Goal: Task Accomplishment & Management: Use online tool/utility

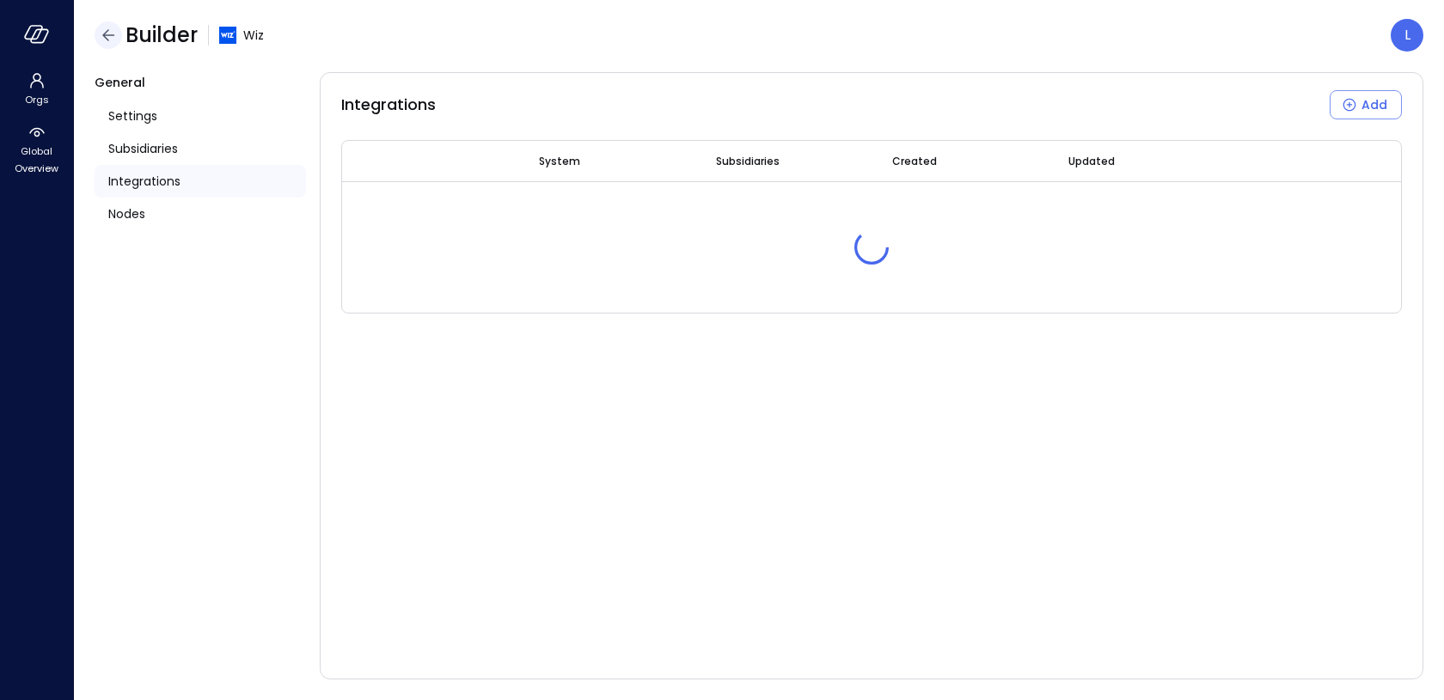
click at [107, 40] on icon "button" at bounding box center [108, 35] width 21 height 21
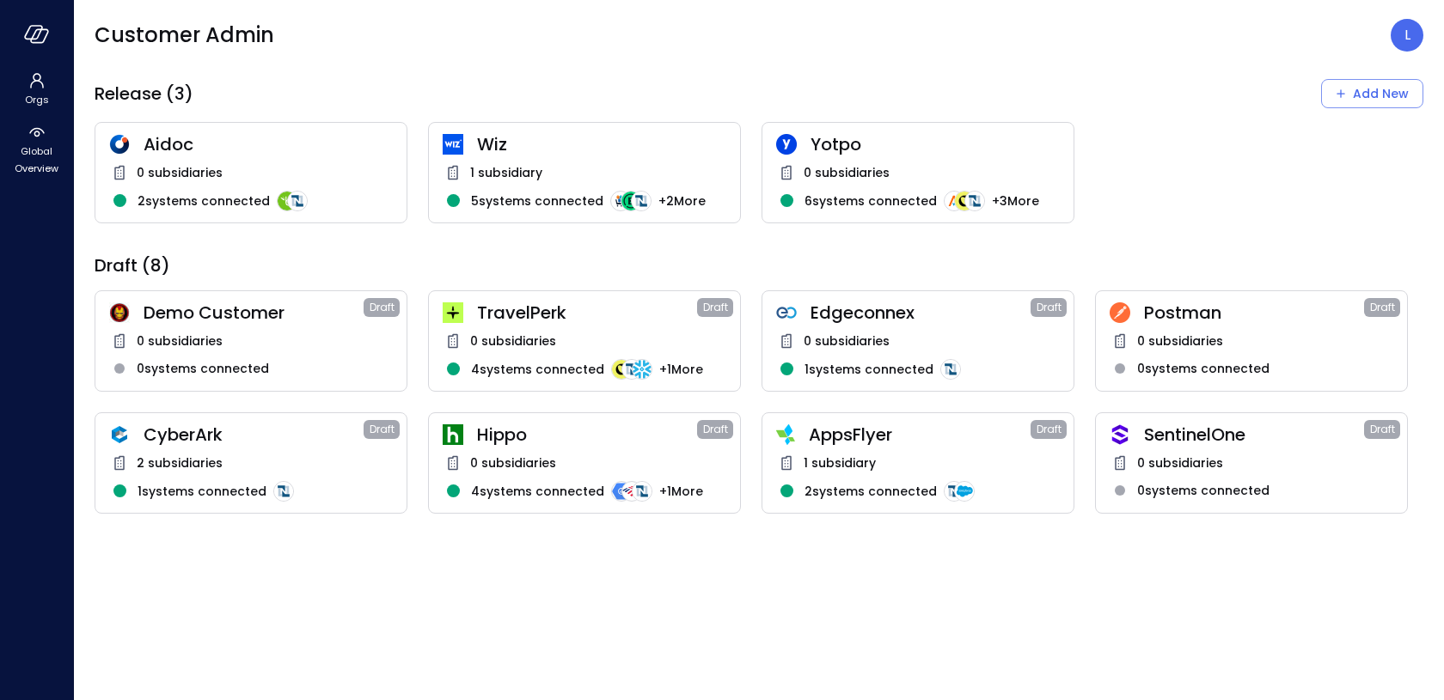
click at [477, 139] on span "Wiz" at bounding box center [601, 144] width 249 height 22
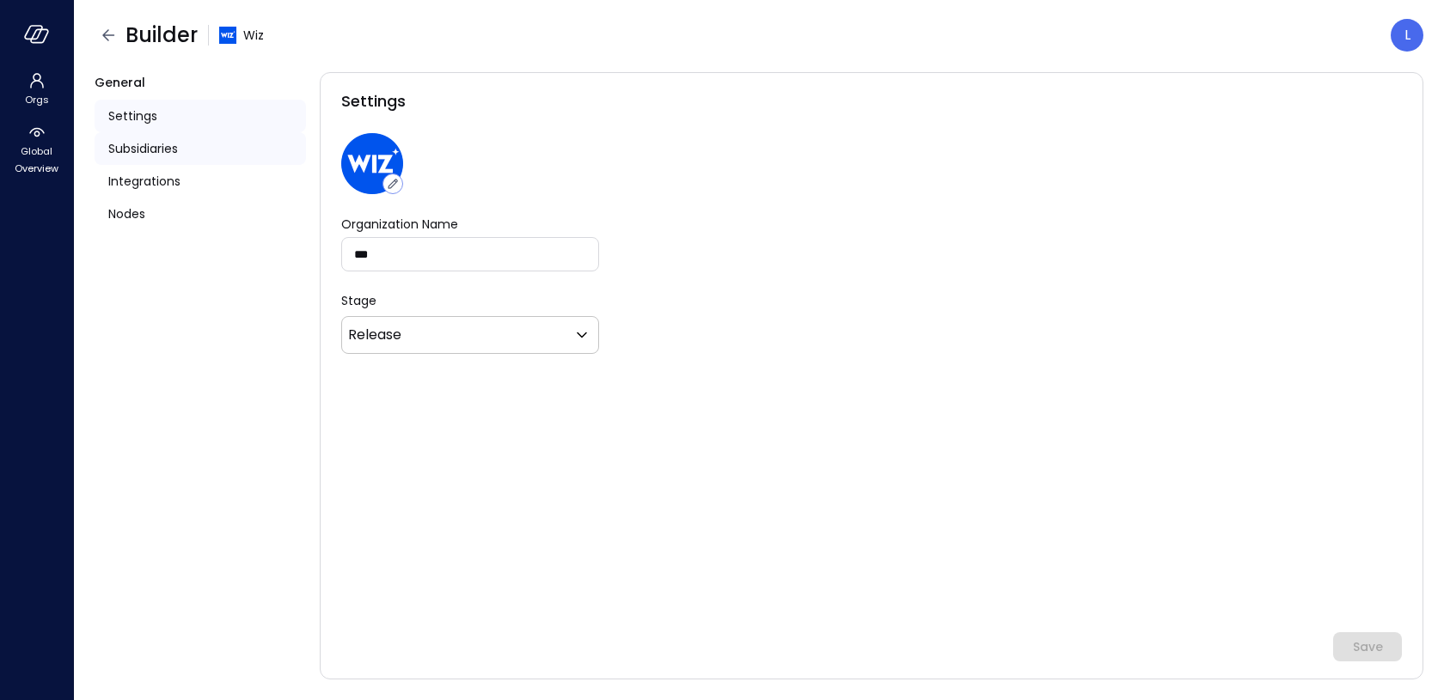
click at [143, 157] on span "Subsidiaries" at bounding box center [143, 148] width 70 height 19
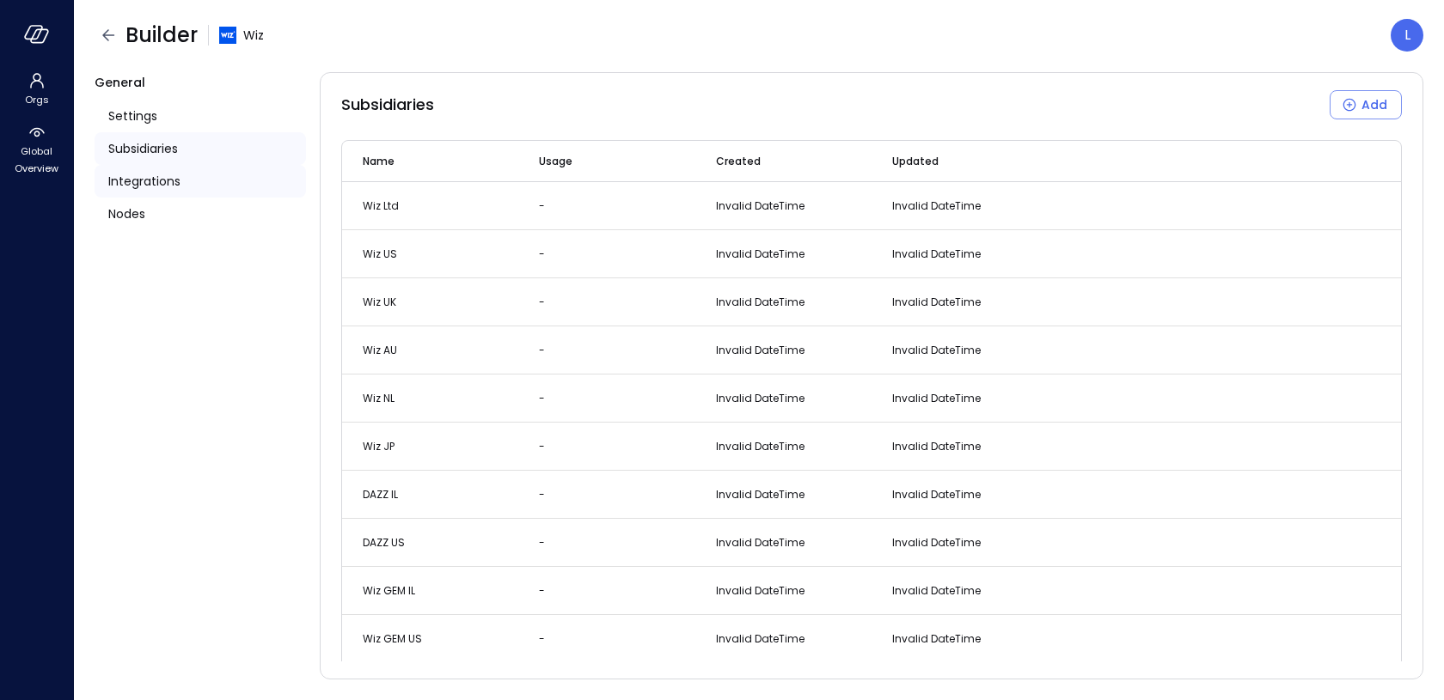
click at [143, 176] on span "Integrations" at bounding box center [144, 181] width 72 height 19
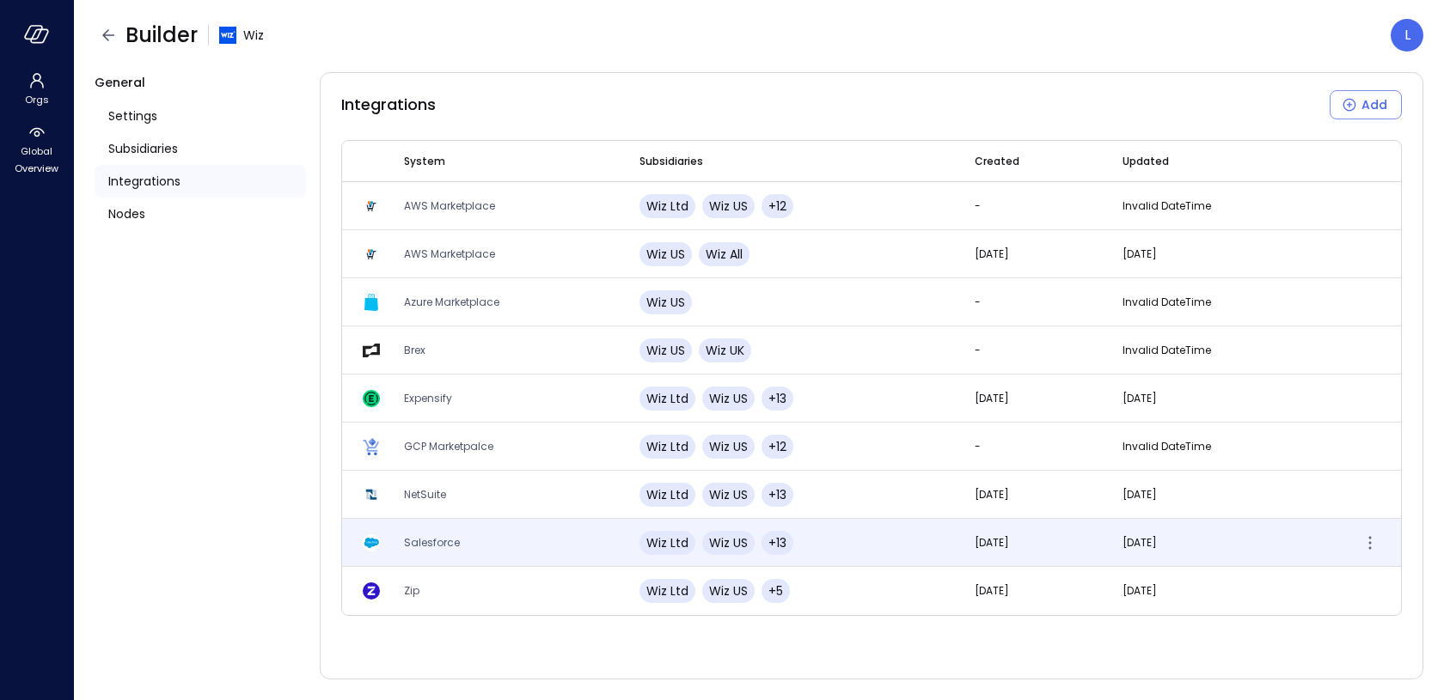
click at [431, 543] on span "Salesforce" at bounding box center [432, 542] width 56 height 15
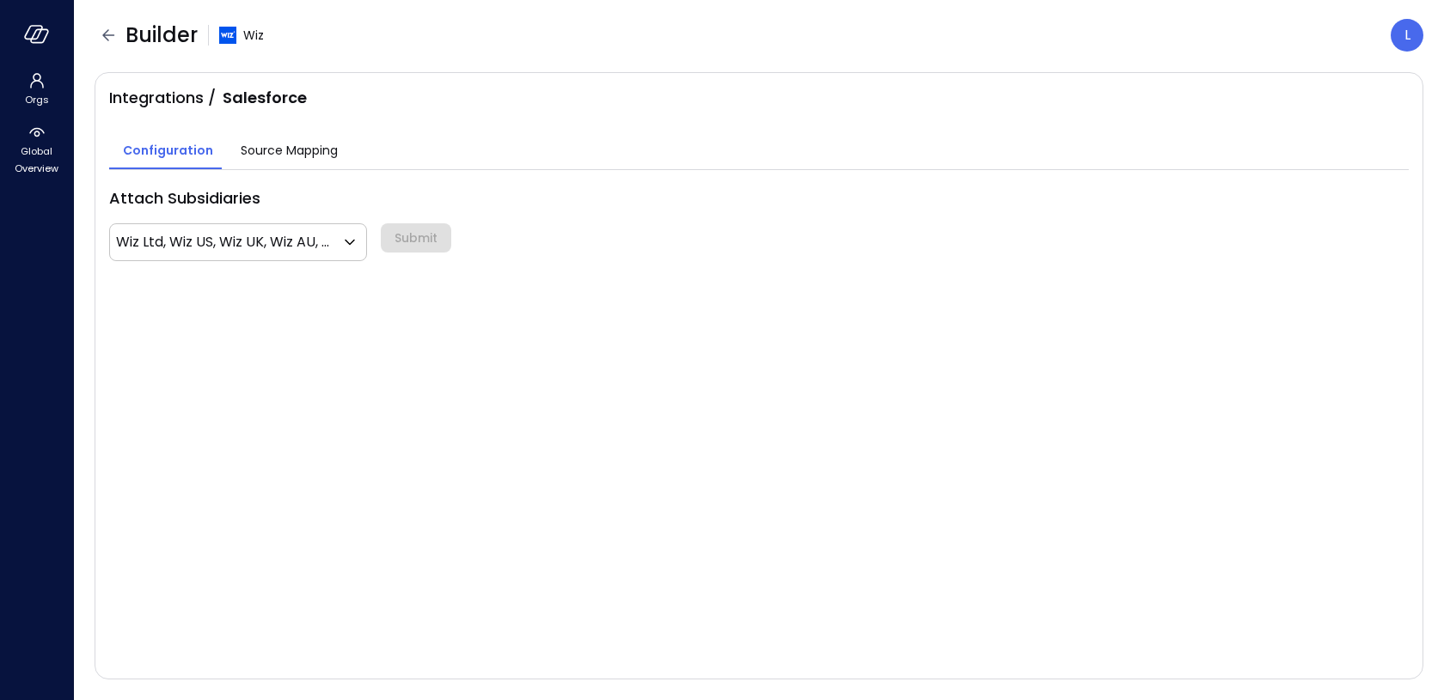
click at [287, 150] on span "Source Mapping" at bounding box center [289, 150] width 97 height 19
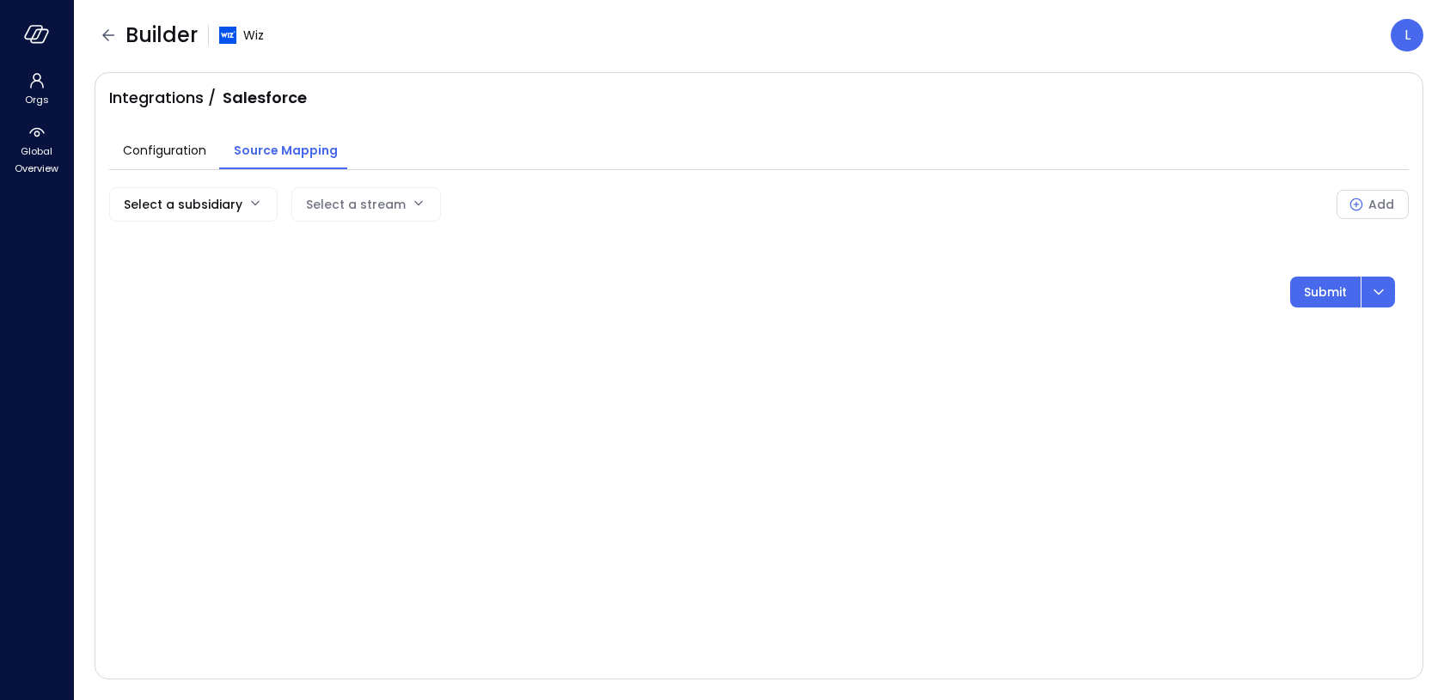
click at [211, 197] on body "Orgs Global Overview Builder Wiz L Integrations / Salesforce Configuration Sour…" at bounding box center [722, 350] width 1444 height 700
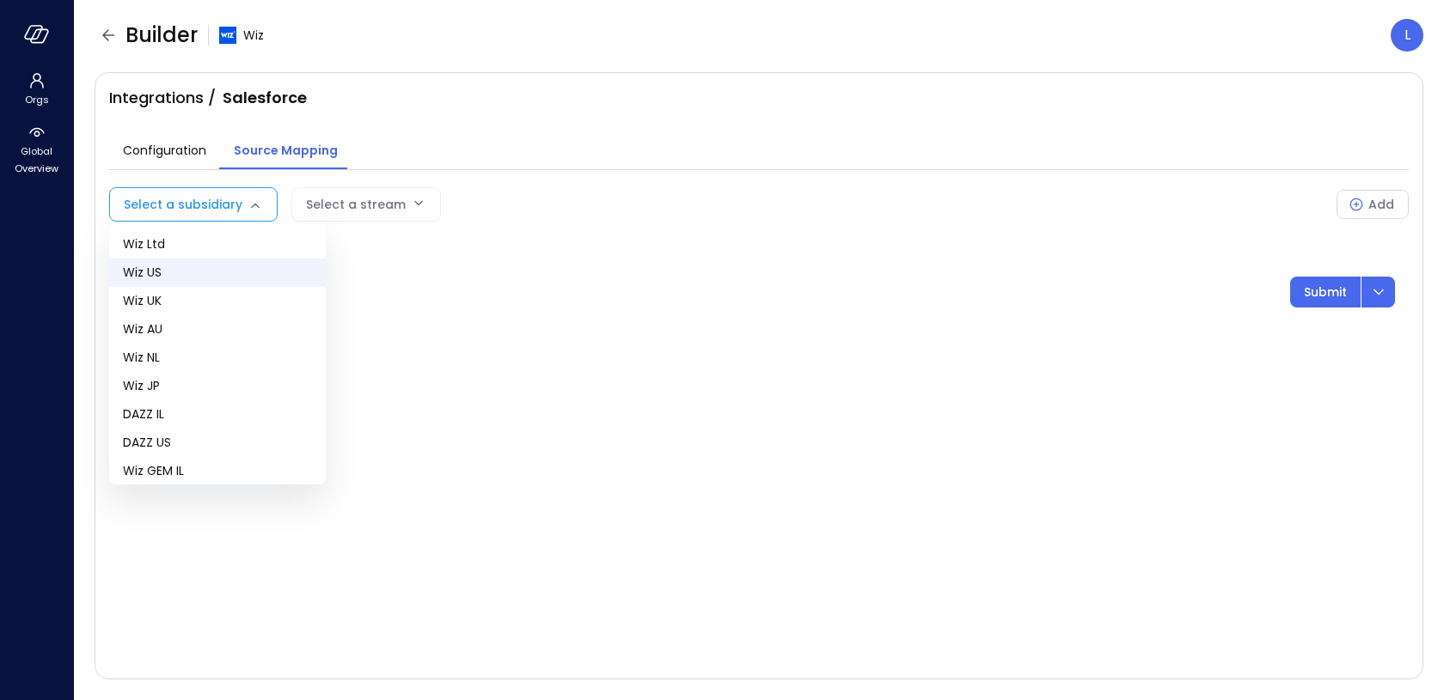
click at [179, 279] on span "Wiz US" at bounding box center [217, 273] width 189 height 18
type input "**"
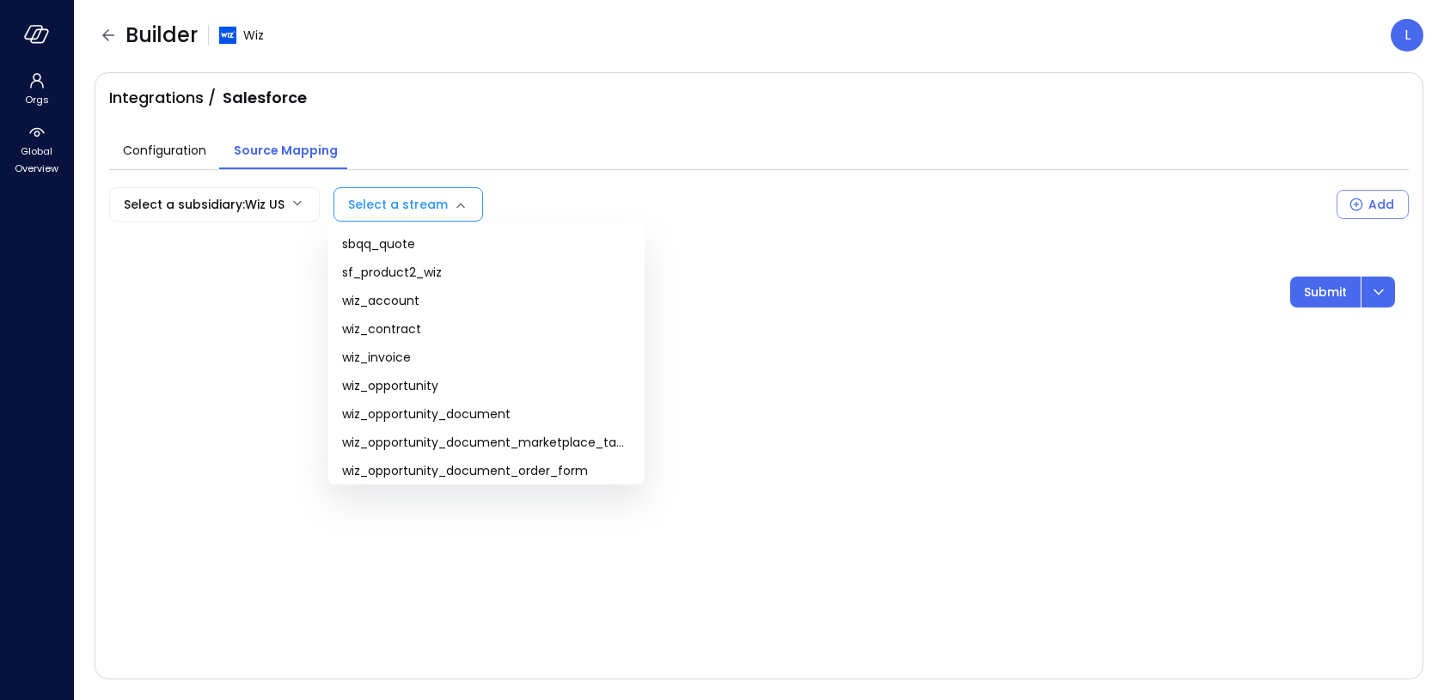
click at [375, 206] on body "Orgs Global Overview Builder Wiz L Integrations / Salesforce Configuration Sour…" at bounding box center [722, 350] width 1444 height 700
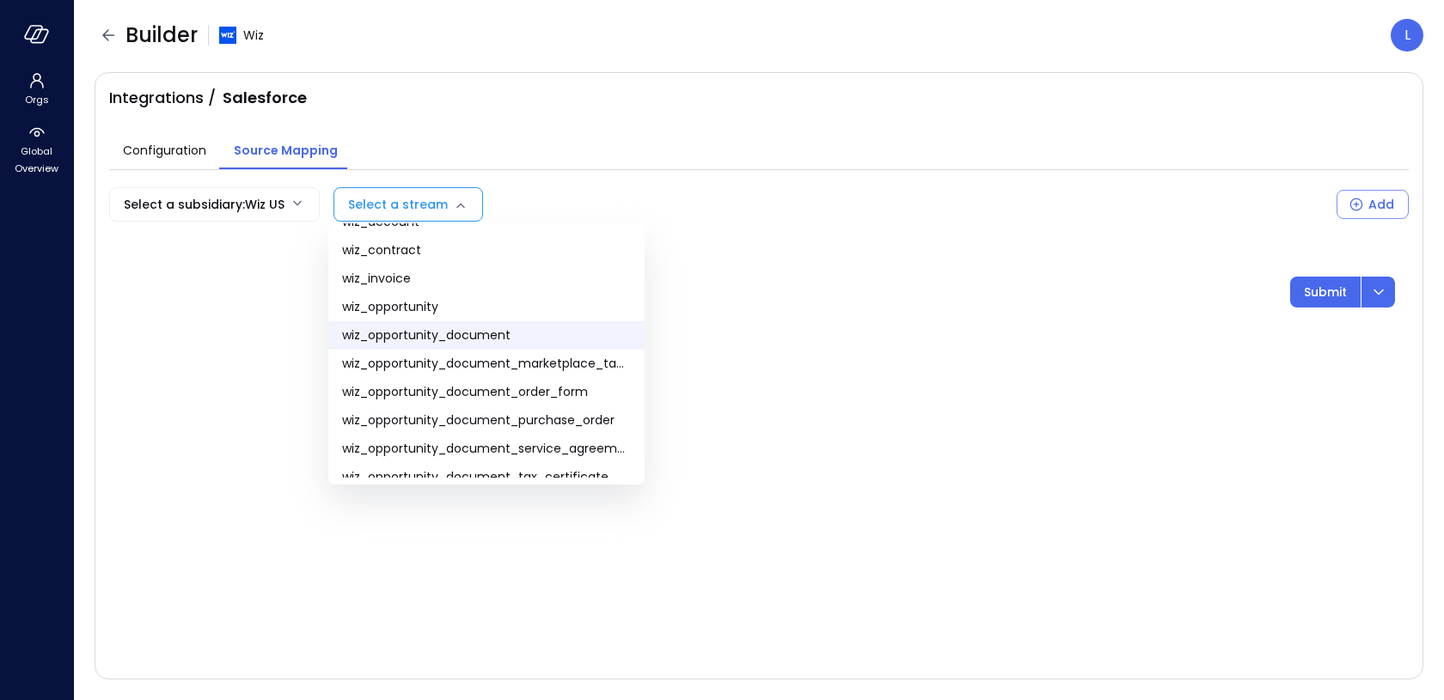
scroll to position [99, 0]
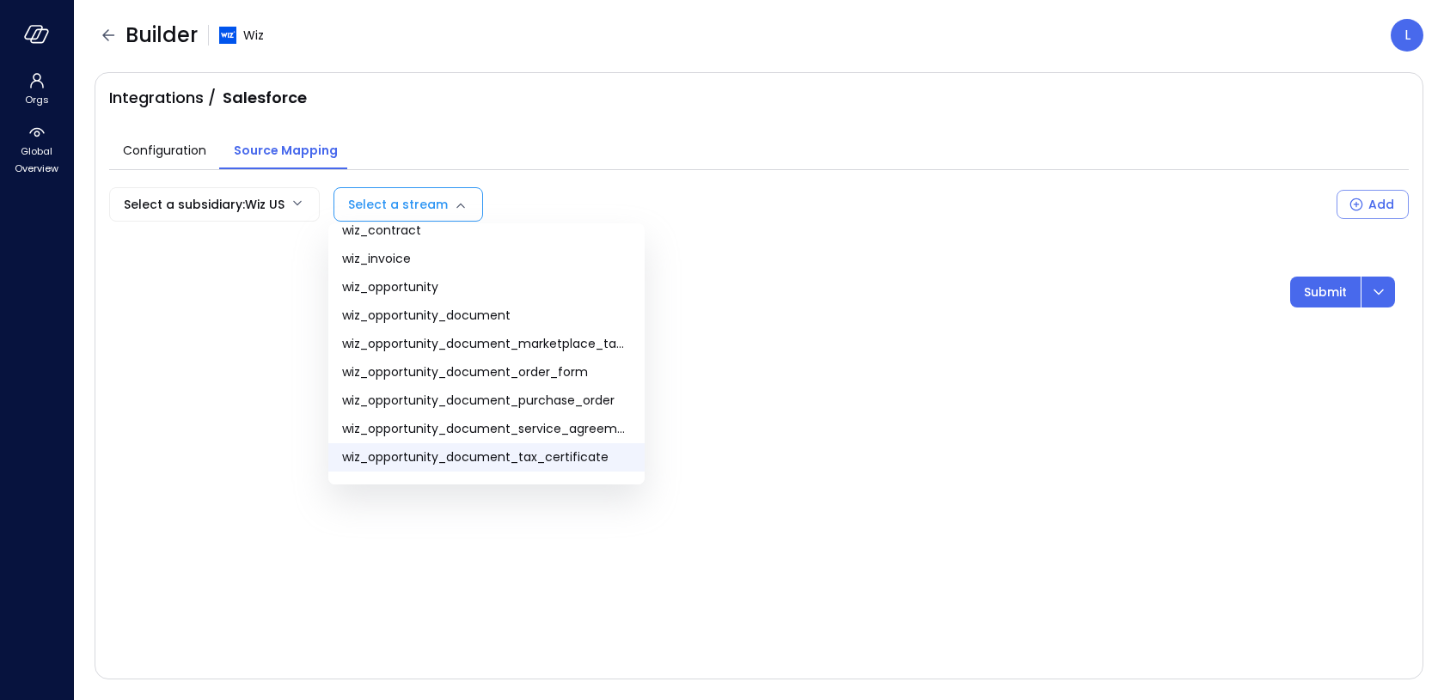
click at [499, 462] on span "wiz_opportunity_document_tax_certificate" at bounding box center [486, 458] width 289 height 18
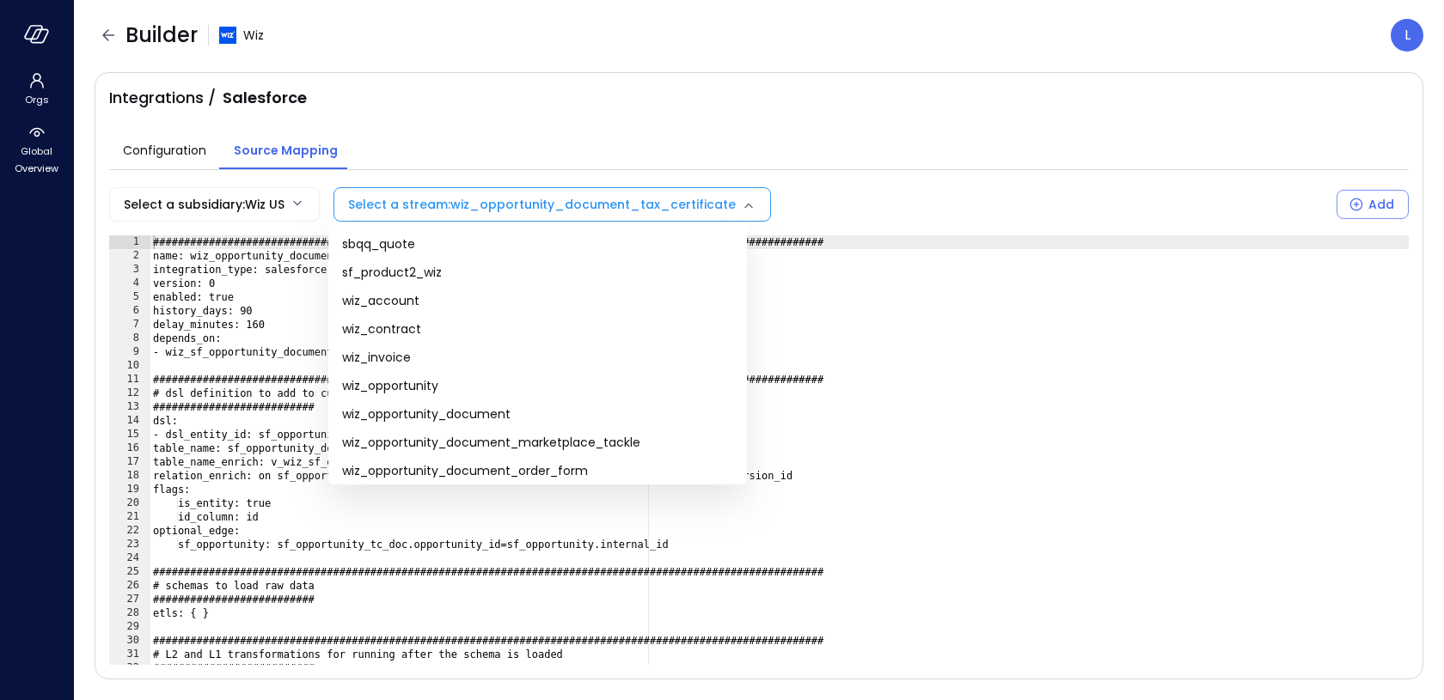
click at [507, 209] on body "**********" at bounding box center [722, 350] width 1444 height 700
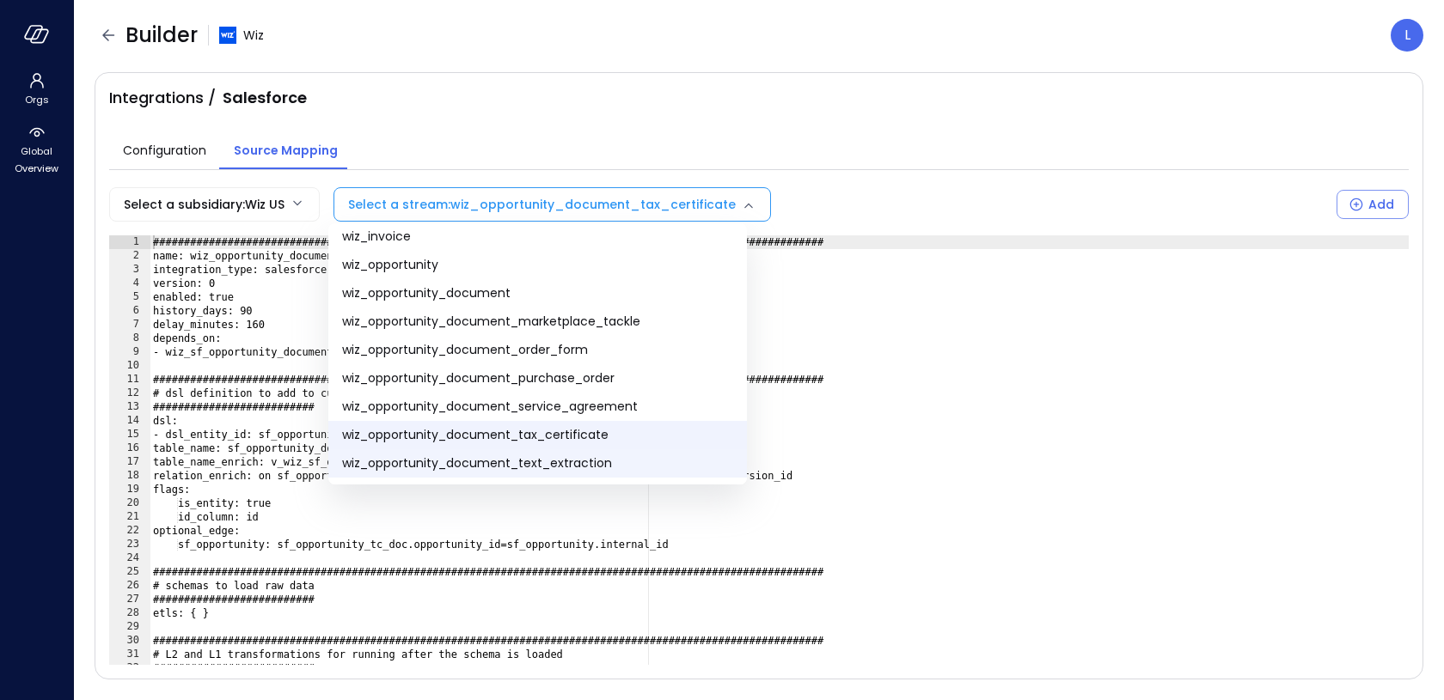
click at [529, 464] on span "wiz_opportunity_document_text_extraction" at bounding box center [537, 464] width 391 height 18
type input "**********"
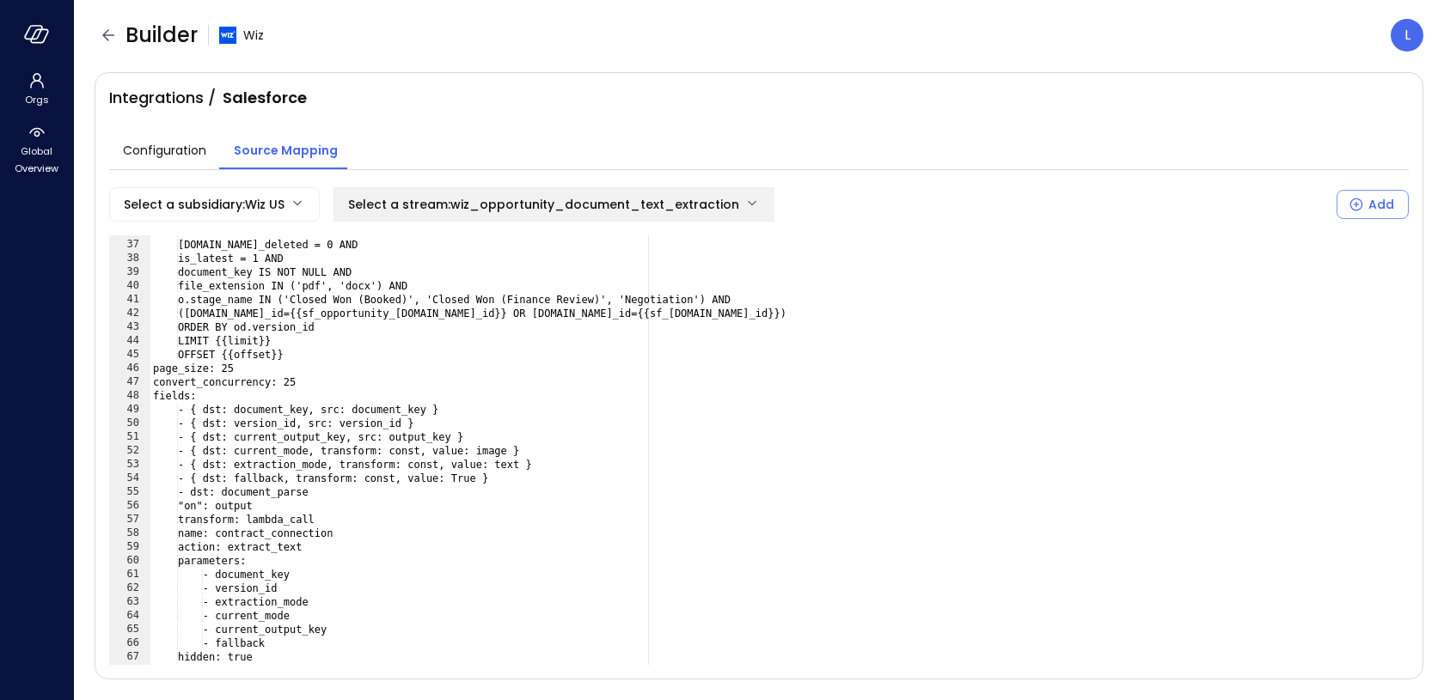
scroll to position [486, 0]
